Goal: Task Accomplishment & Management: Manage account settings

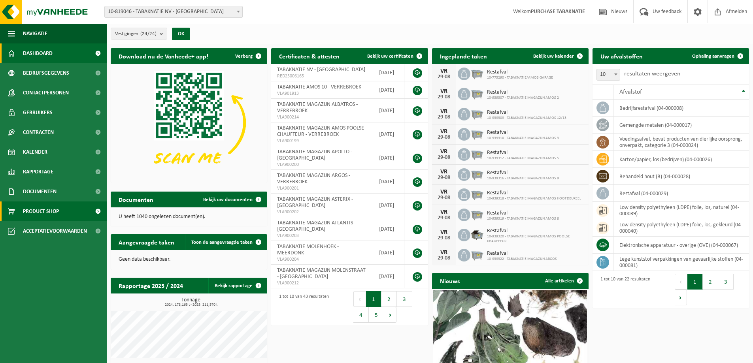
click at [56, 209] on span "Product Shop" at bounding box center [41, 211] width 36 height 20
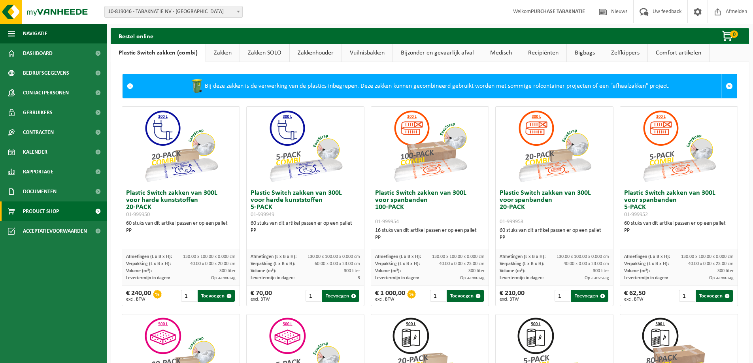
click at [360, 53] on link "Vuilnisbakken" at bounding box center [367, 53] width 51 height 18
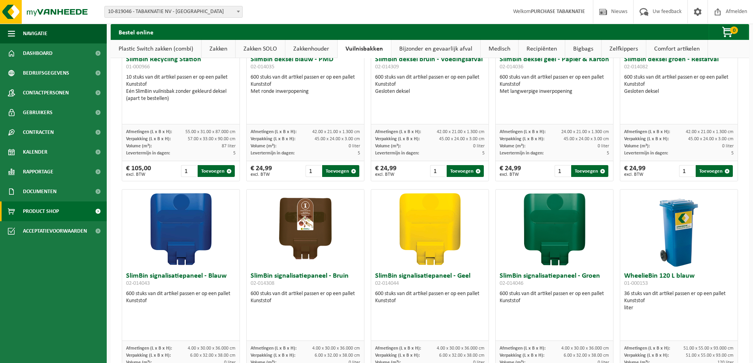
scroll to position [909, 0]
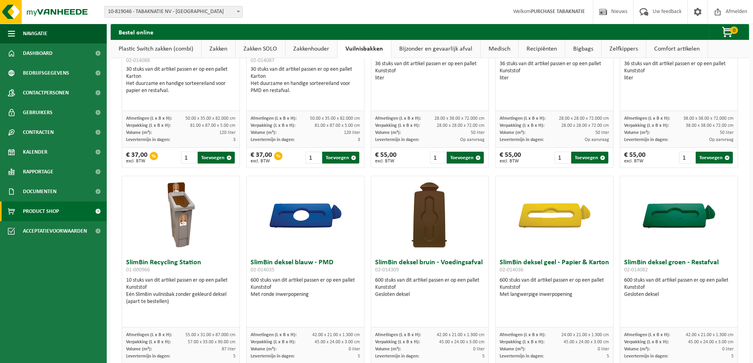
click at [414, 42] on link "Bijzonder en gevaarlijk afval" at bounding box center [435, 49] width 89 height 18
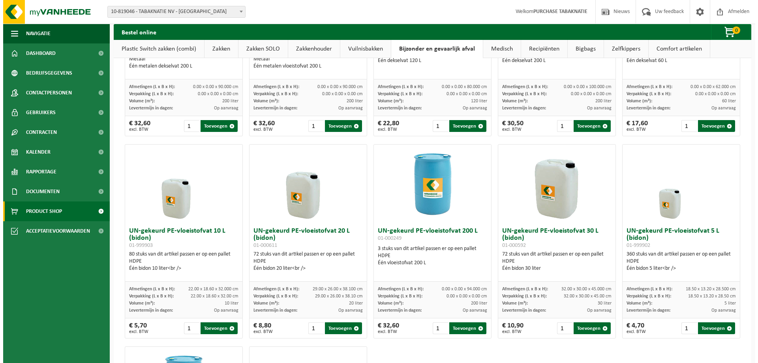
scroll to position [0, 0]
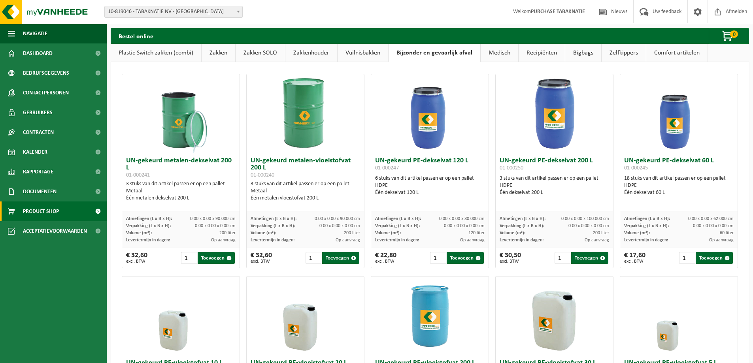
click at [487, 55] on link "Medisch" at bounding box center [499, 53] width 38 height 18
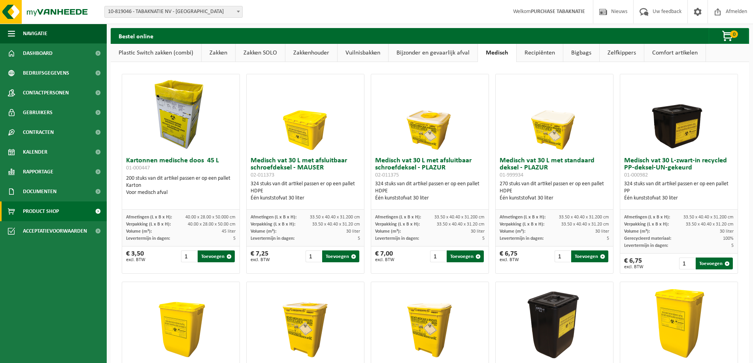
click at [531, 54] on link "Recipiënten" at bounding box center [539, 53] width 46 height 18
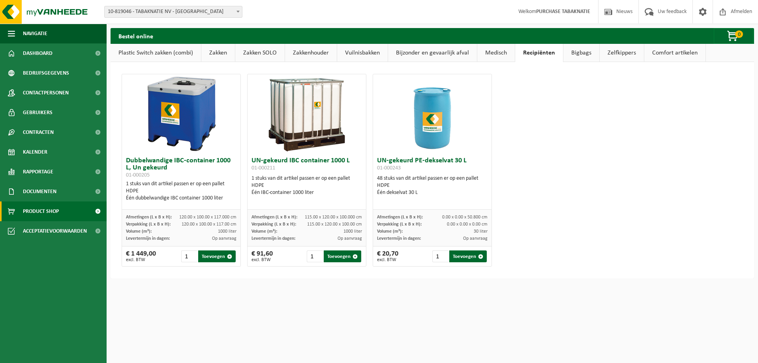
click at [587, 56] on link "Bigbags" at bounding box center [582, 53] width 36 height 18
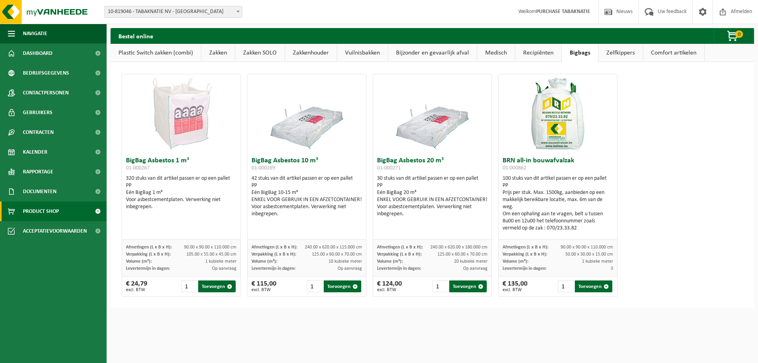
click at [619, 51] on link "Zelfkippers" at bounding box center [621, 53] width 44 height 18
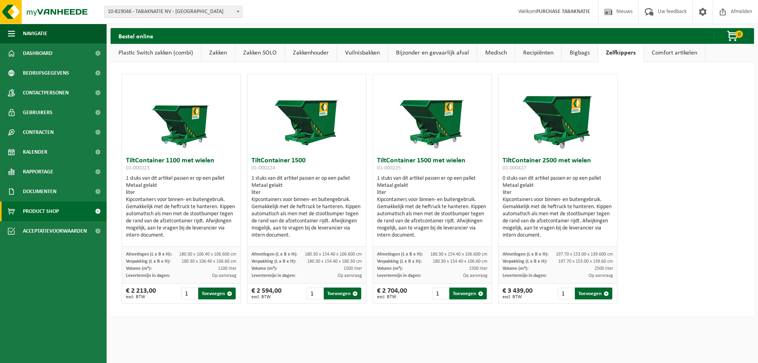
click at [682, 52] on link "Comfort artikelen" at bounding box center [674, 53] width 61 height 18
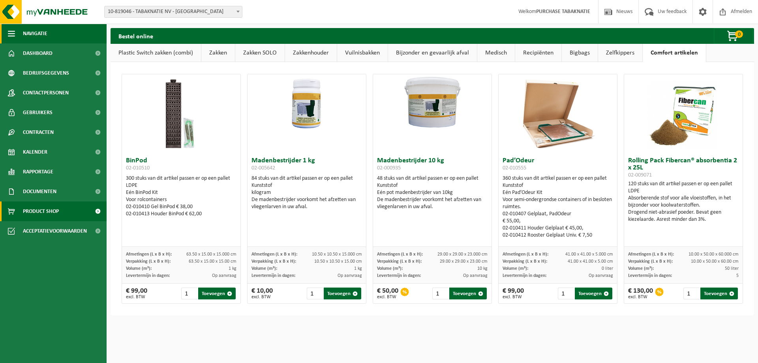
click at [54, 35] on button "Navigatie" at bounding box center [53, 34] width 107 height 20
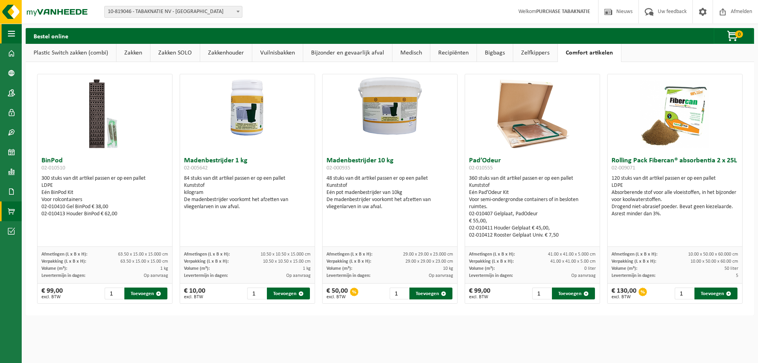
click at [19, 31] on button "Navigatie" at bounding box center [11, 34] width 22 height 20
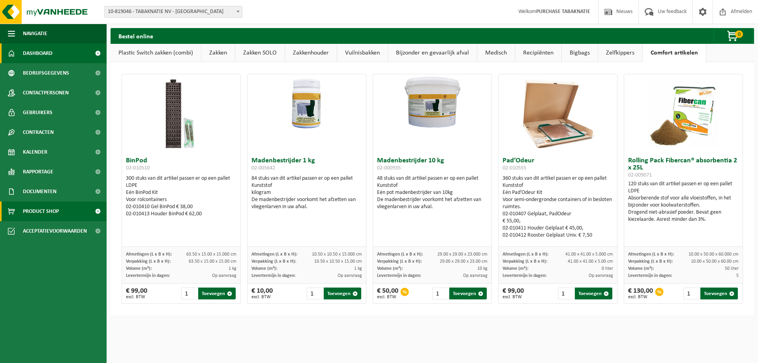
click at [40, 49] on span "Dashboard" at bounding box center [38, 53] width 30 height 20
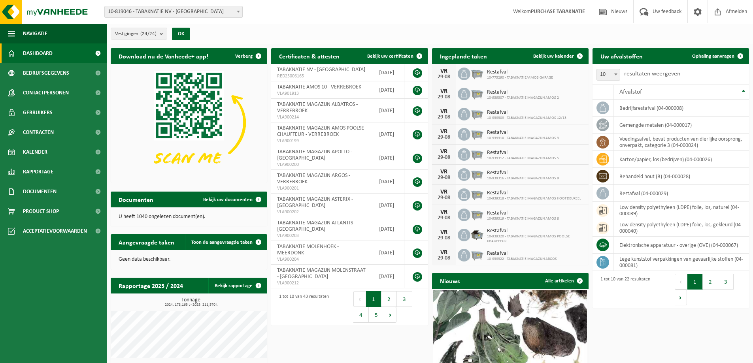
click at [209, 6] on div "Vestiging: 10-819046 - TABAKNATIE NV - ANTWERPEN 10-939334 - TABAKNATIE AMOS PA…" at bounding box center [376, 12] width 753 height 24
click at [192, 11] on span "10-819046 - TABAKNATIE NV - [GEOGRAPHIC_DATA]" at bounding box center [173, 11] width 137 height 11
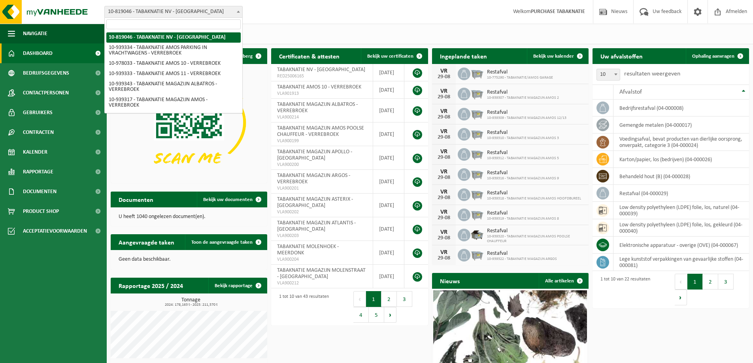
click at [184, 24] on input "search" at bounding box center [173, 24] width 134 height 10
type input "vdw"
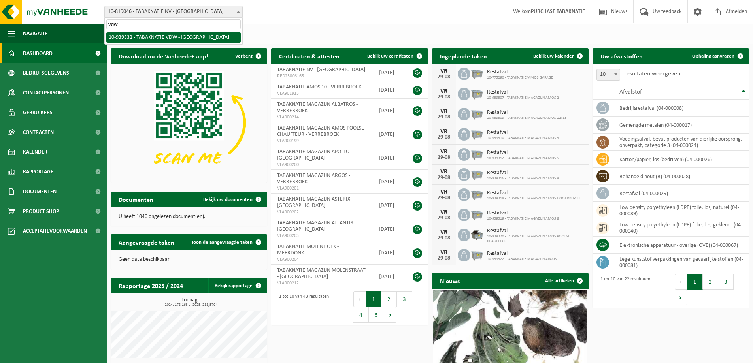
select select "138354"
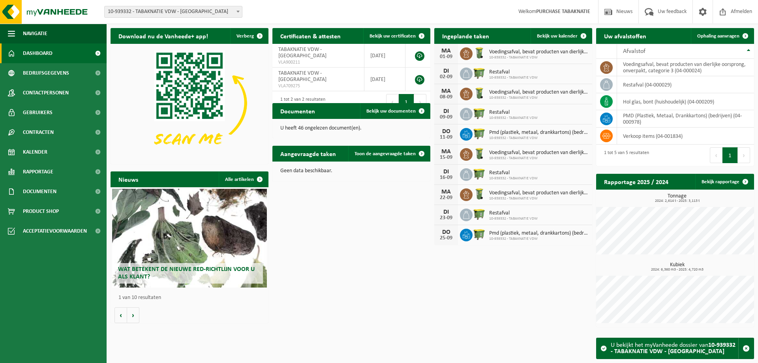
click at [325, 280] on div "Download nu de Vanheede+ app! Verberg Certificaten & attesten Bekijk uw certifi…" at bounding box center [433, 177] width 648 height 307
click at [392, 109] on span "Bekijk uw documenten" at bounding box center [391, 111] width 49 height 5
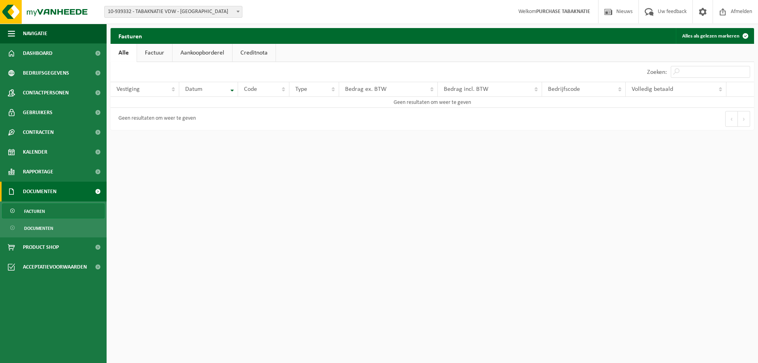
click at [152, 63] on div "10 25 50 100 10 resultaten weergeven" at bounding box center [272, 72] width 322 height 20
click at [152, 53] on link "Factuur" at bounding box center [154, 53] width 35 height 18
click at [220, 51] on link "Aankoopborderel" at bounding box center [203, 53] width 60 height 18
click at [250, 51] on link "Creditnota" at bounding box center [257, 53] width 43 height 18
